Goal: Information Seeking & Learning: Learn about a topic

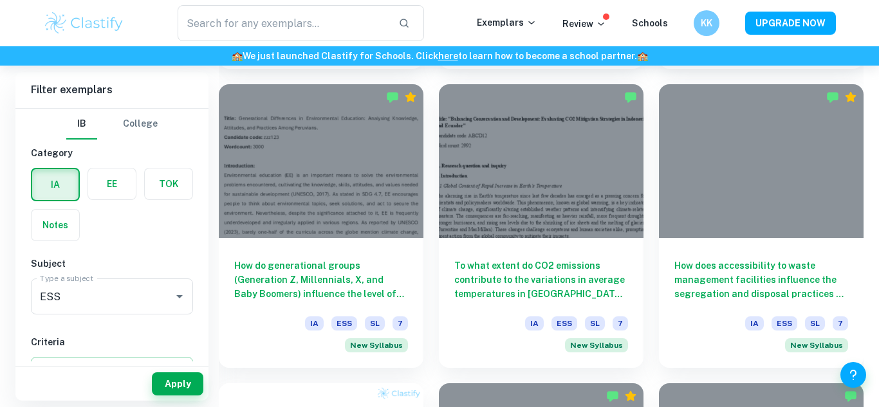
scroll to position [691, 0]
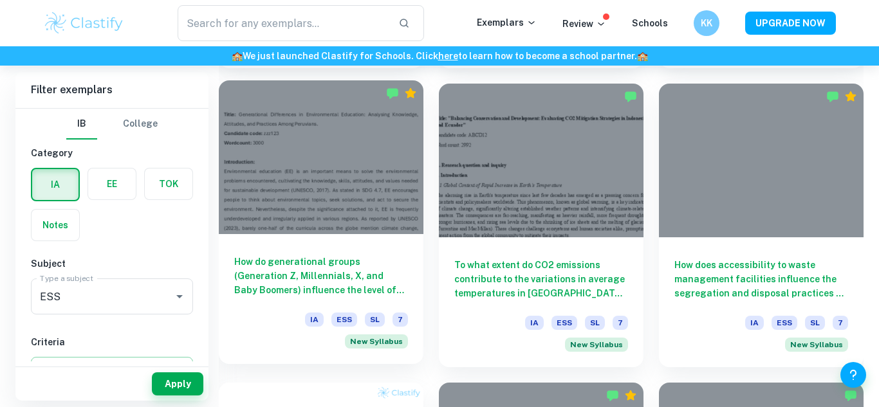
click at [333, 276] on h6 "How do generational groups (Generation Z, Millennials, X, and Baby Boomers) inf…" at bounding box center [321, 276] width 174 height 42
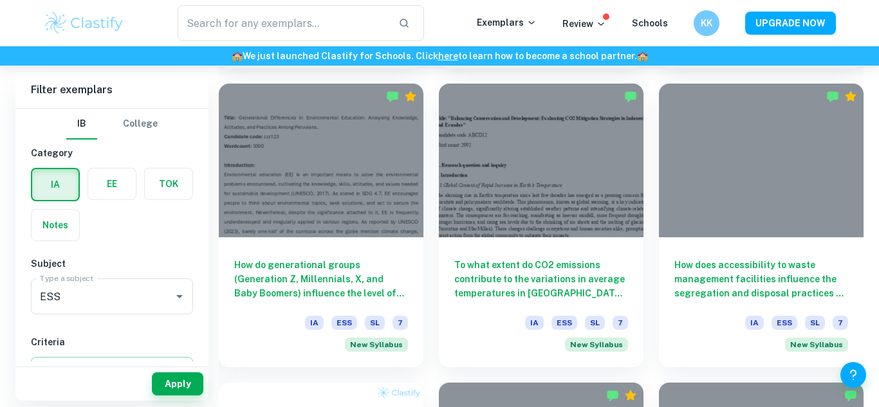
scroll to position [716, 0]
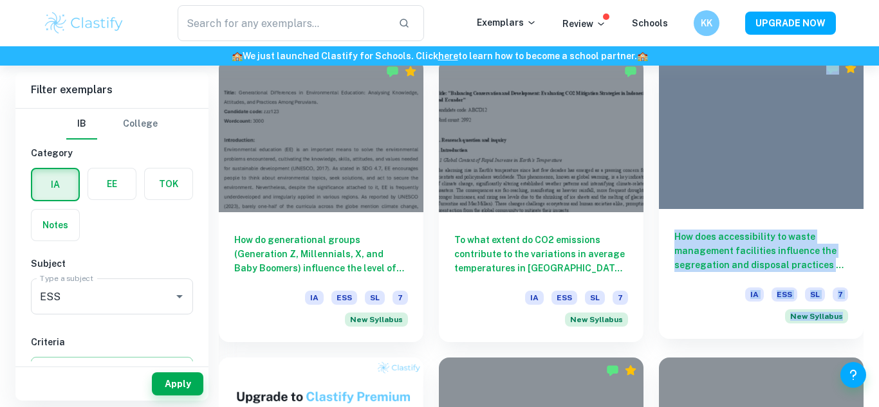
click at [718, 245] on h6 "How does accessibility to waste management facilities influence the segregation…" at bounding box center [761, 251] width 174 height 42
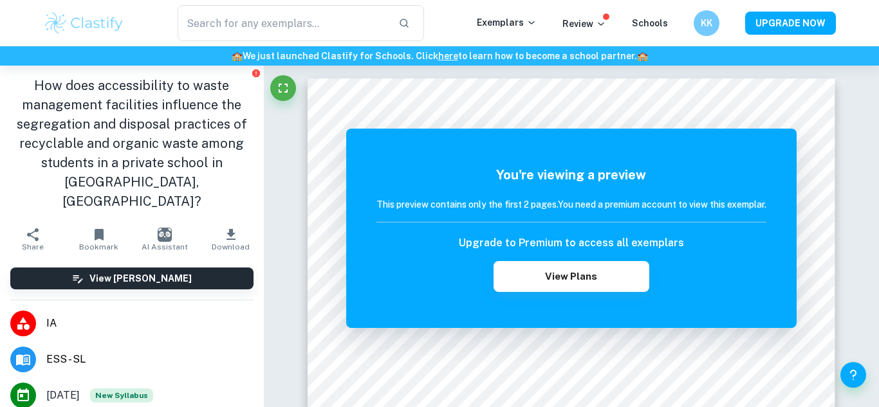
drag, startPoint x: 142, startPoint y: 100, endPoint x: 189, endPoint y: 160, distance: 75.6
click at [189, 160] on h1 "How does accessibility to waste management facilities influence the segregation…" at bounding box center [131, 143] width 243 height 135
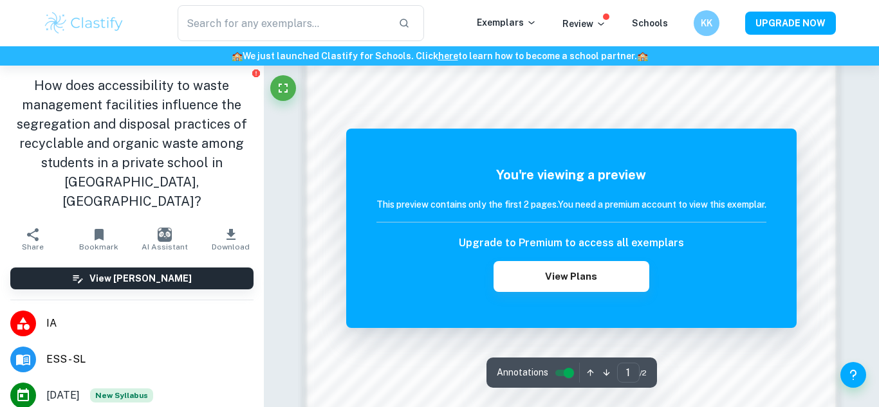
scroll to position [1097, 0]
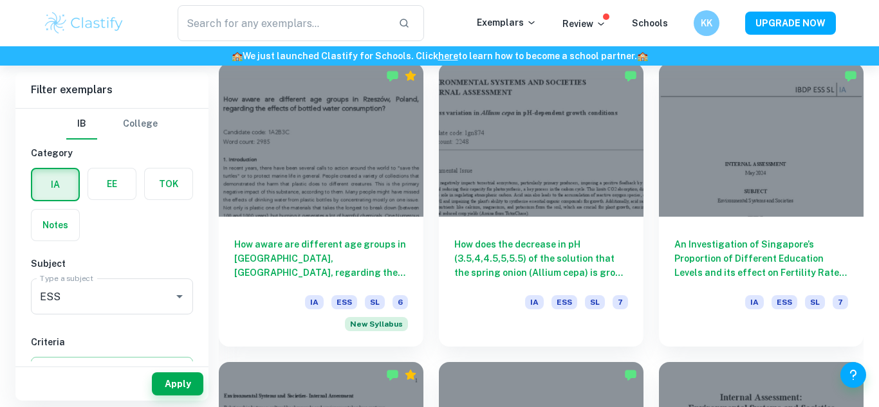
scroll to position [1338, 0]
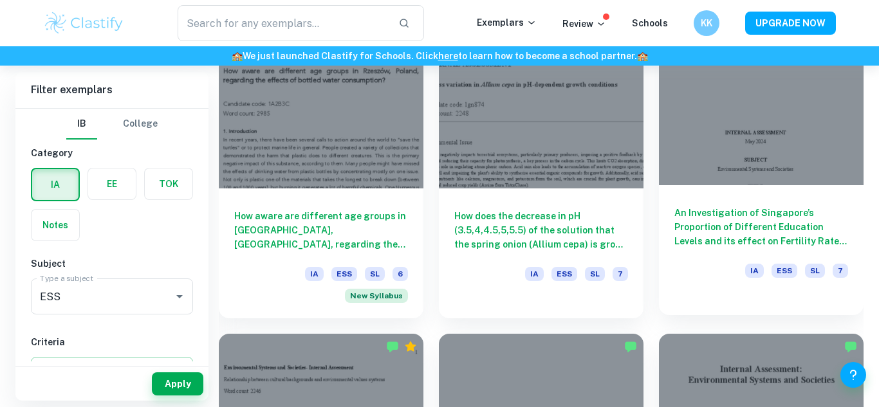
click at [689, 206] on h6 "An Investigation of Singapore’s Proportion of Different Education Levels and it…" at bounding box center [761, 227] width 174 height 42
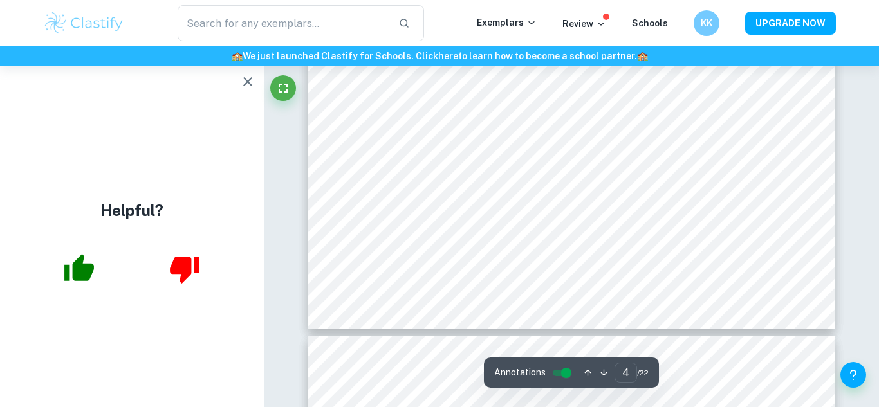
scroll to position [1985, 0]
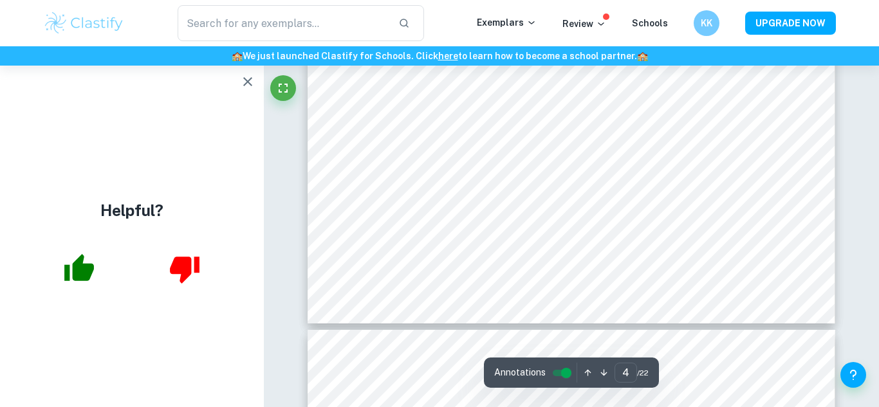
click at [243, 82] on icon "button" at bounding box center [247, 81] width 15 height 15
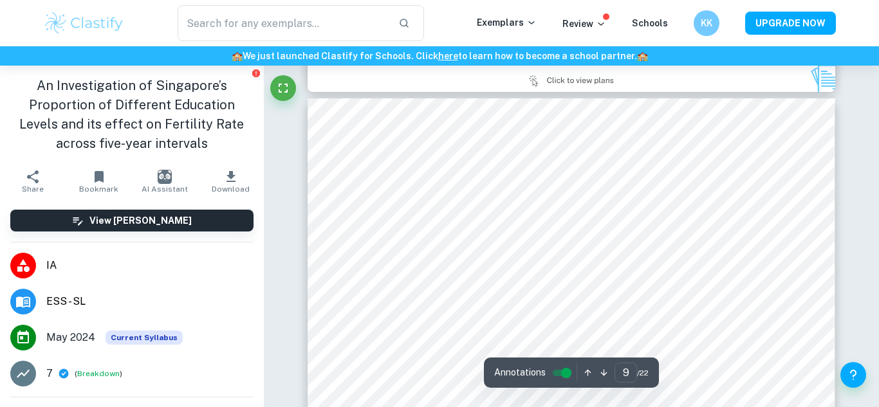
scroll to position [5747, 0]
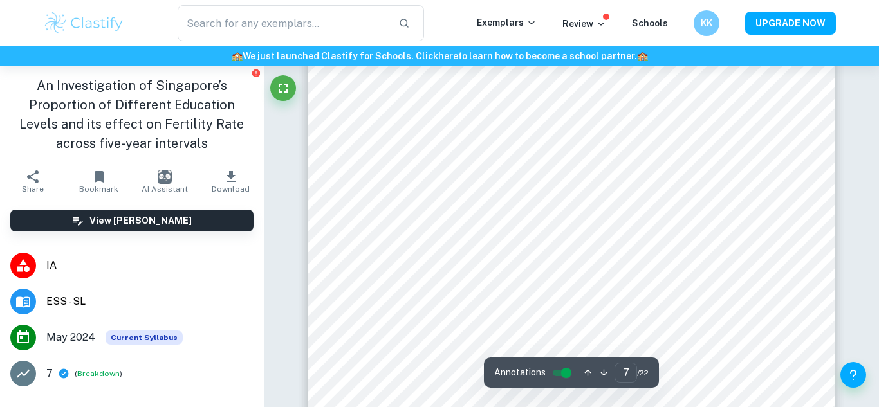
type input "6"
